Goal: Navigation & Orientation: Find specific page/section

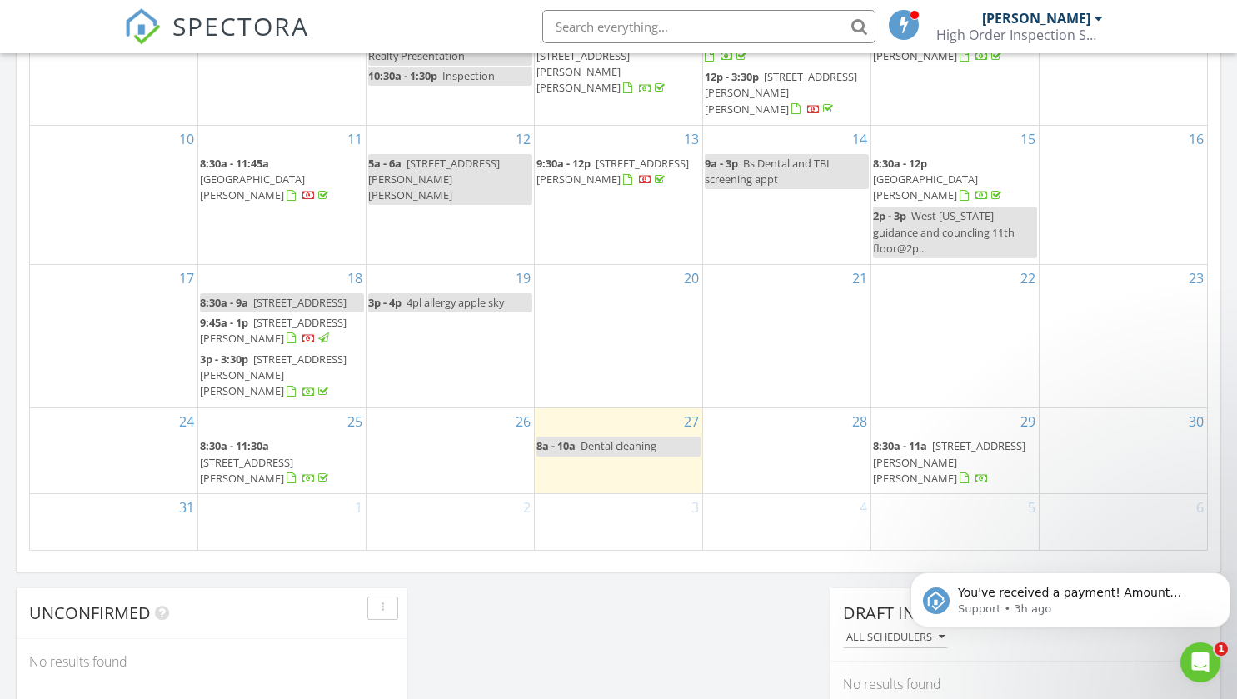
scroll to position [976, 0]
click at [940, 178] on span "13349 Turkey Run, San Angelo 76901" at bounding box center [925, 188] width 105 height 31
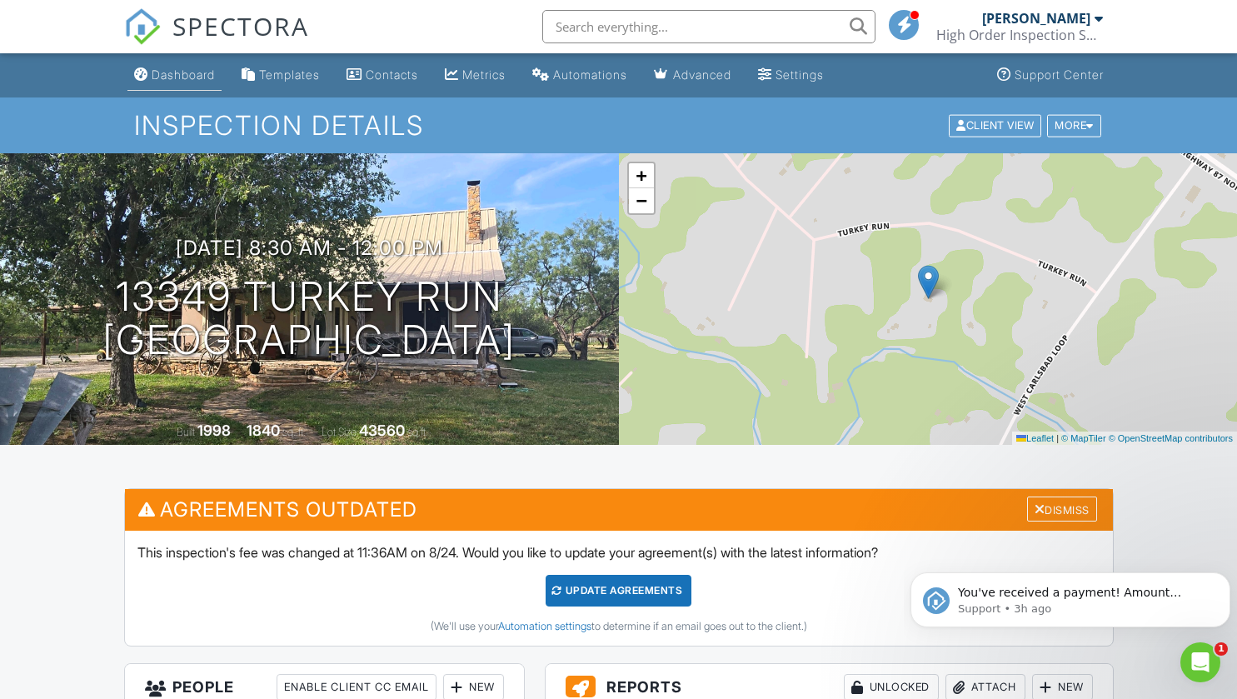
click at [160, 79] on div "Dashboard" at bounding box center [183, 74] width 63 height 14
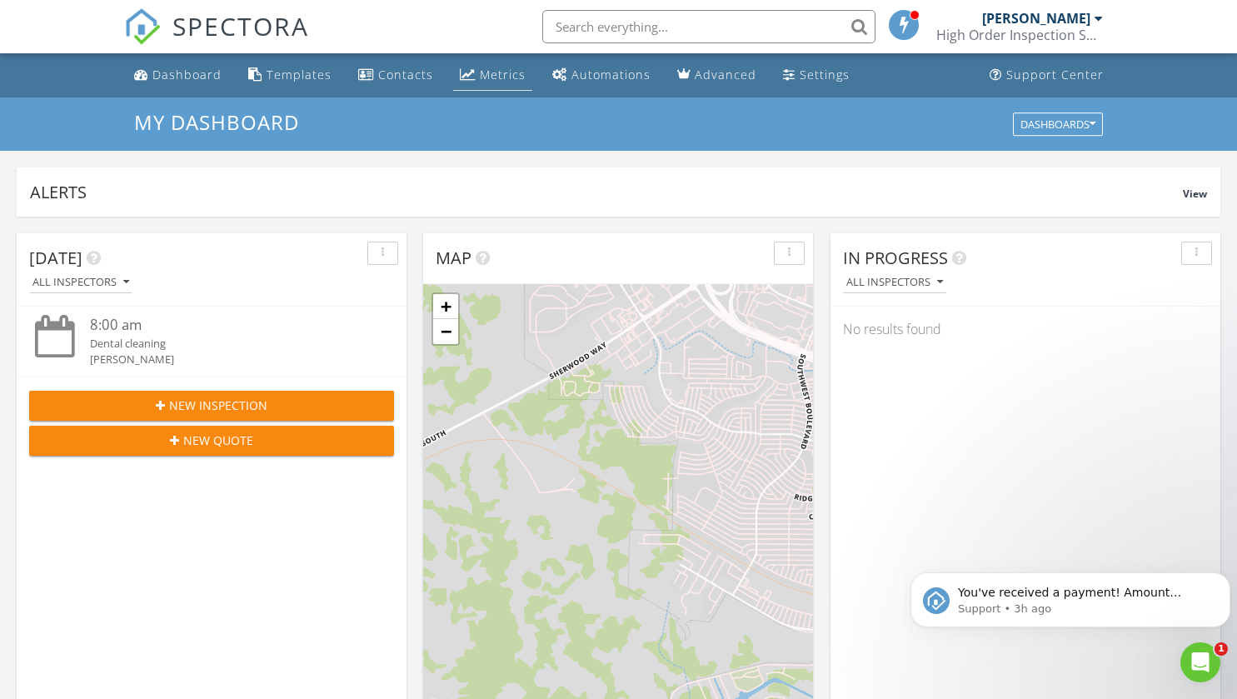
click at [492, 64] on link "Metrics" at bounding box center [492, 75] width 79 height 31
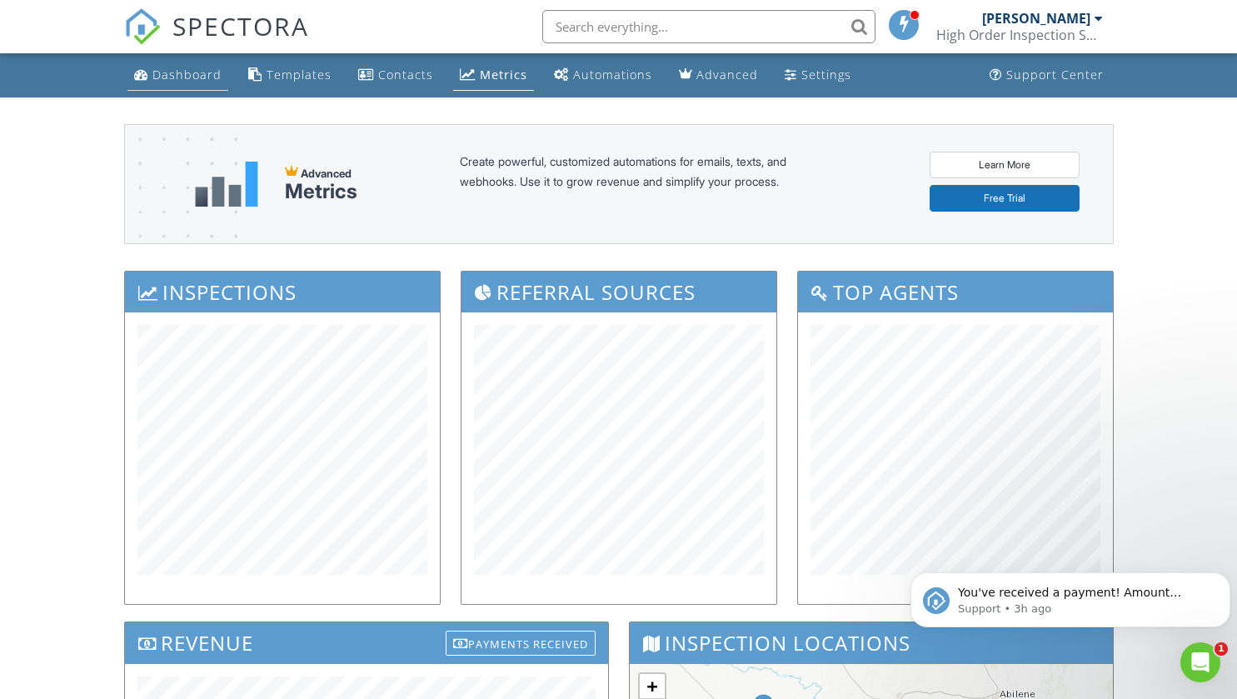
click at [178, 85] on link "Dashboard" at bounding box center [177, 75] width 101 height 31
